Goal: Use online tool/utility

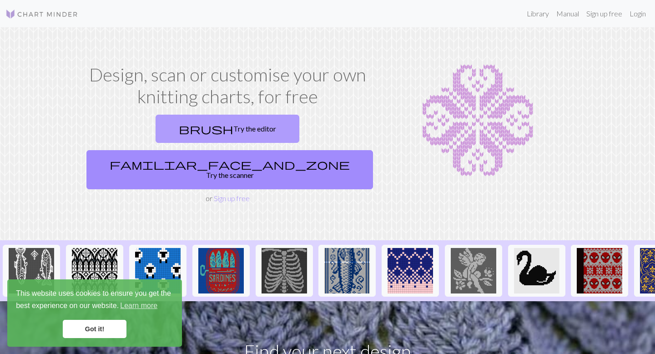
click at [185, 126] on link "brush Try the editor" at bounding box center [227, 129] width 144 height 28
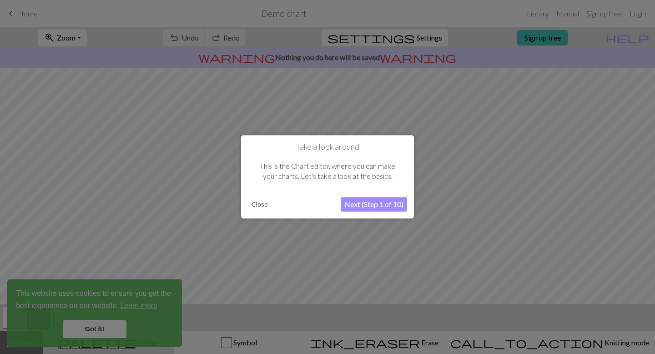
click at [265, 206] on button "Close" at bounding box center [260, 205] width 24 height 14
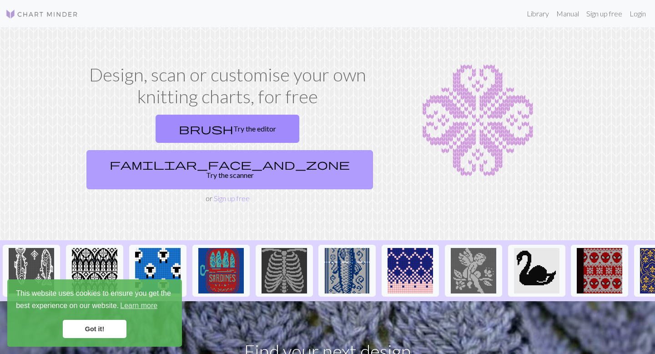
click at [328, 150] on link "familiar_face_and_zone Try the scanner" at bounding box center [229, 169] width 286 height 39
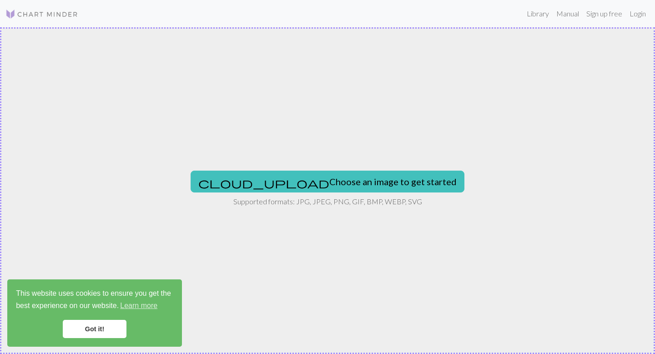
click at [93, 338] on div "This website uses cookies to ensure you get the best experience on our website.…" at bounding box center [94, 312] width 175 height 67
click at [83, 331] on link "Got it!" at bounding box center [95, 329] width 64 height 18
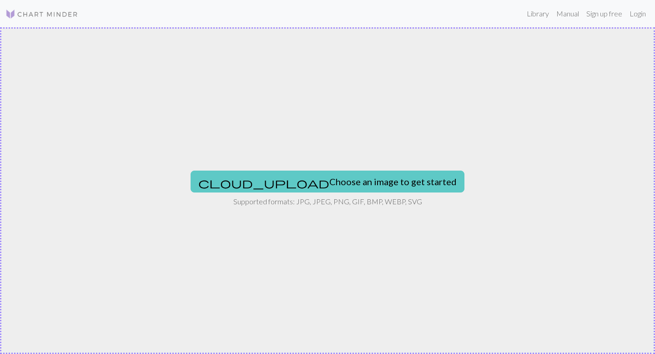
click at [350, 179] on button "cloud_upload Choose an image to get started" at bounding box center [327, 181] width 274 height 22
